Goal: Navigation & Orientation: Find specific page/section

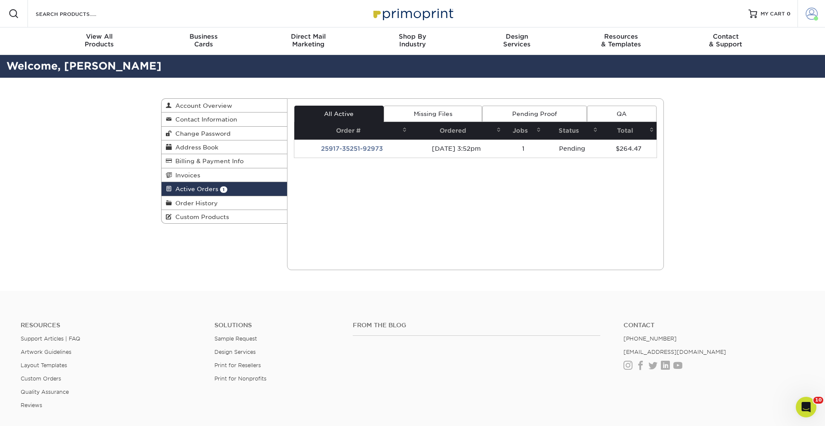
click at [809, 16] on span at bounding box center [812, 14] width 12 height 12
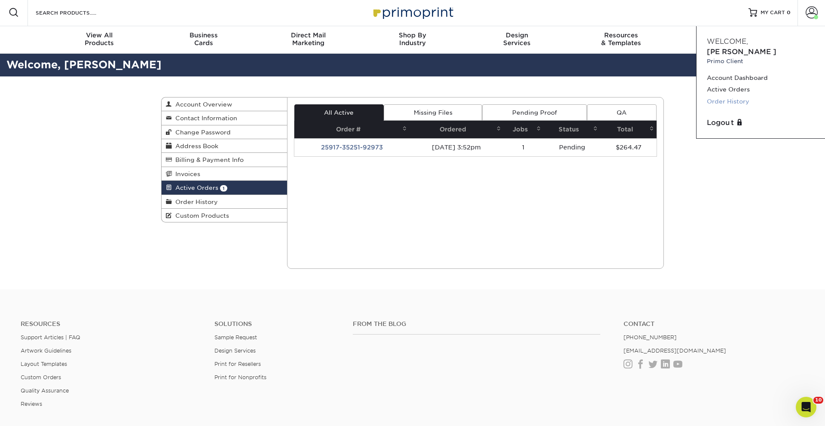
click at [743, 96] on link "Order History" at bounding box center [761, 102] width 108 height 12
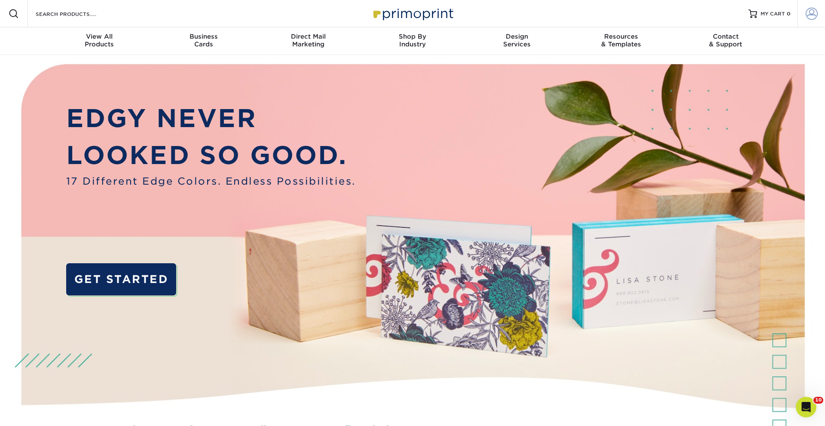
click at [812, 15] on span at bounding box center [812, 14] width 12 height 12
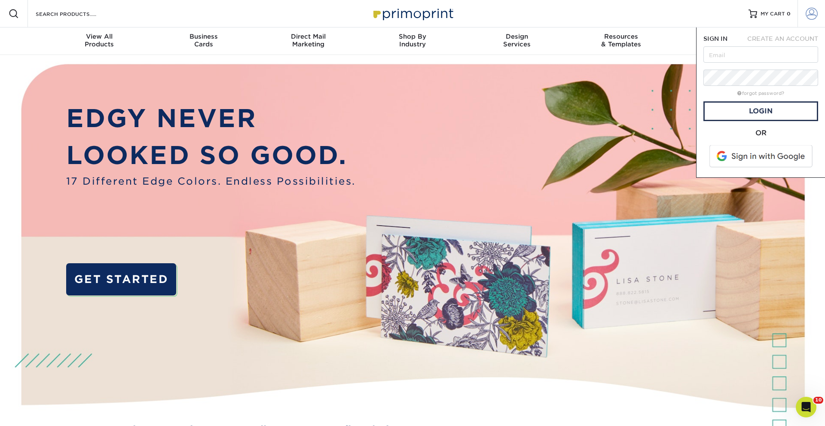
click at [812, 15] on span at bounding box center [812, 14] width 12 height 12
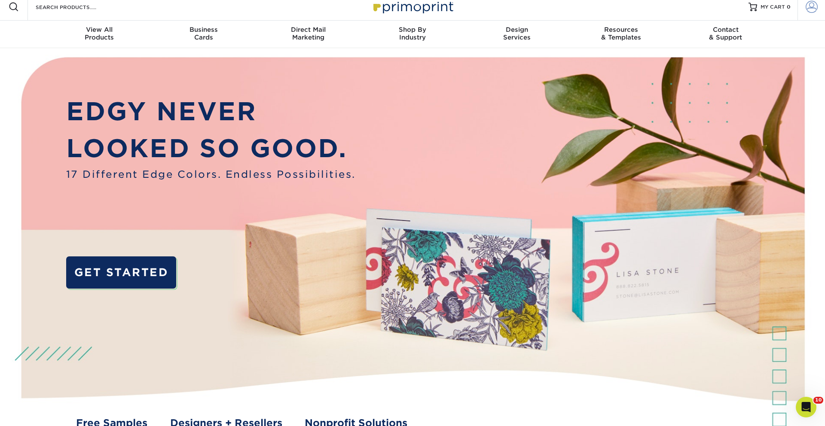
scroll to position [8, 0]
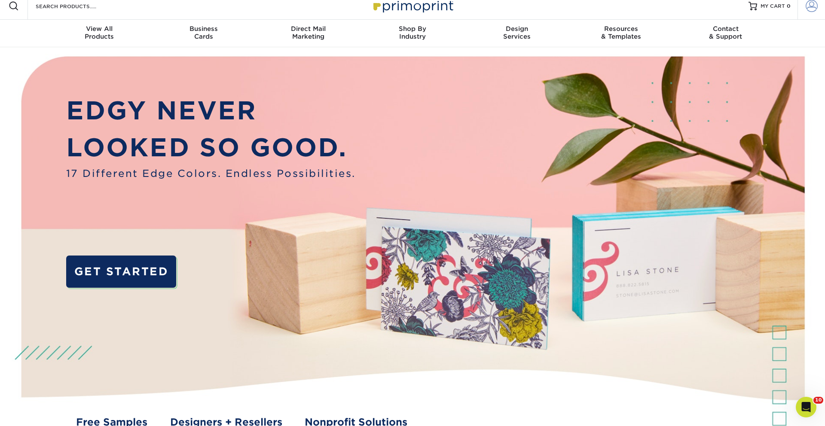
click at [812, 6] on span at bounding box center [812, 6] width 12 height 12
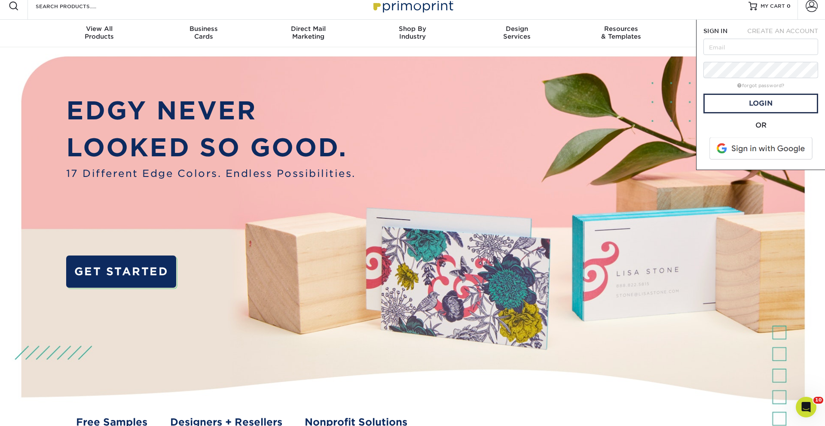
click at [769, 147] on span at bounding box center [762, 149] width 110 height 22
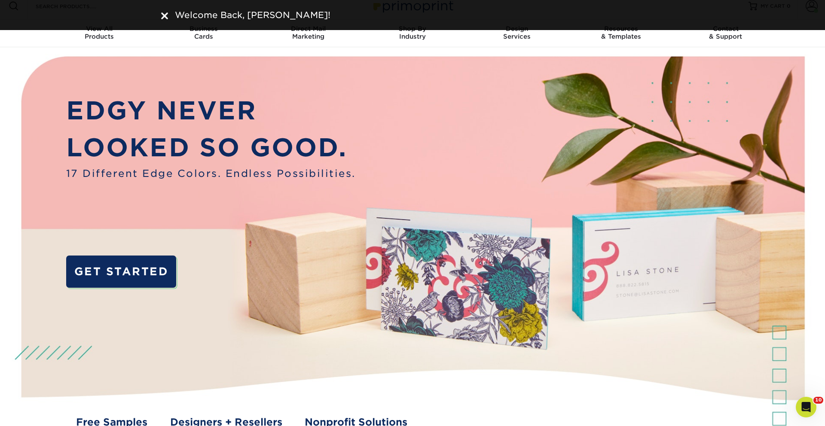
drag, startPoint x: 808, startPoint y: 44, endPoint x: 809, endPoint y: 49, distance: 4.8
click at [808, 44] on nav "Resources Menu Search Products Account [PERSON_NAME] Client Account Dashboard A…" at bounding box center [412, 19] width 825 height 55
